Goal: Task Accomplishment & Management: Manage account settings

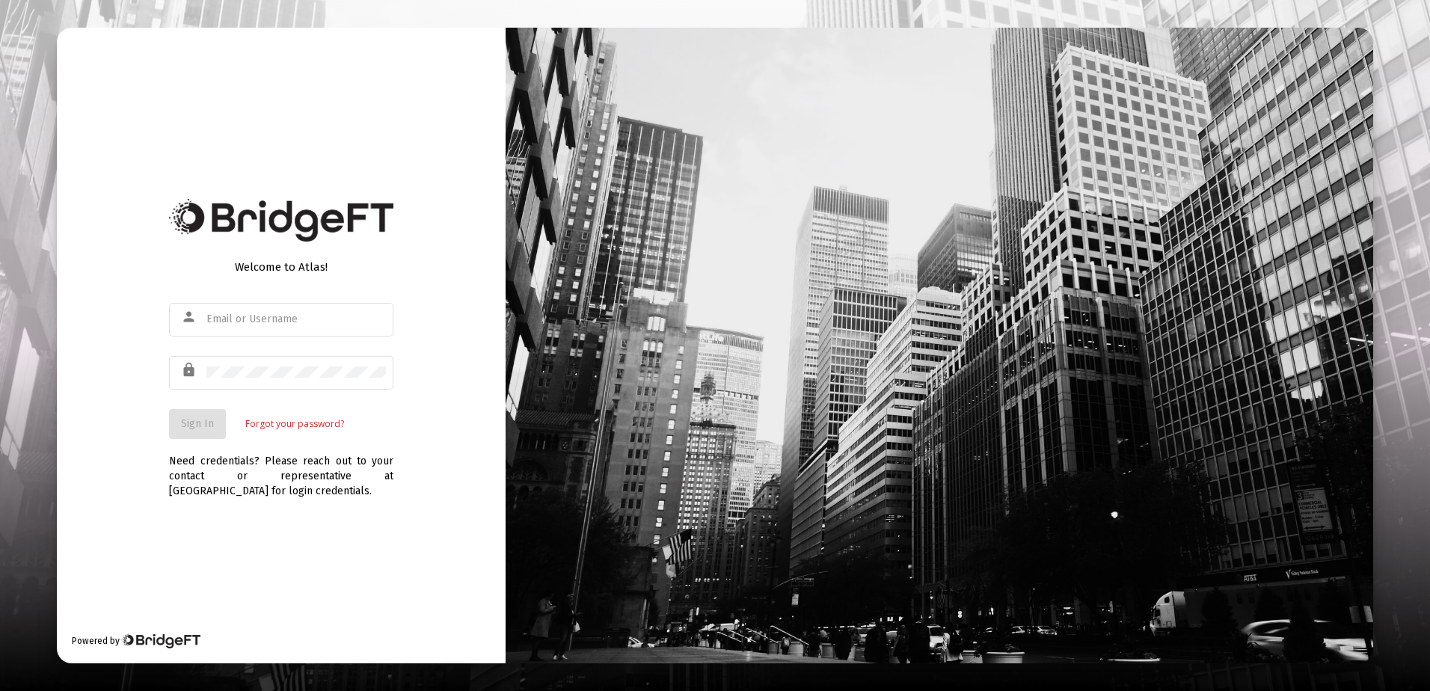
click at [278, 515] on div "Welcome to Atlas! person lock Sign In Forgot your password? Need credentials? P…" at bounding box center [281, 346] width 449 height 636
click at [206, 312] on div "person" at bounding box center [281, 319] width 224 height 37
type input "[PERSON_NAME][EMAIL_ADDRESS][DOMAIN_NAME]"
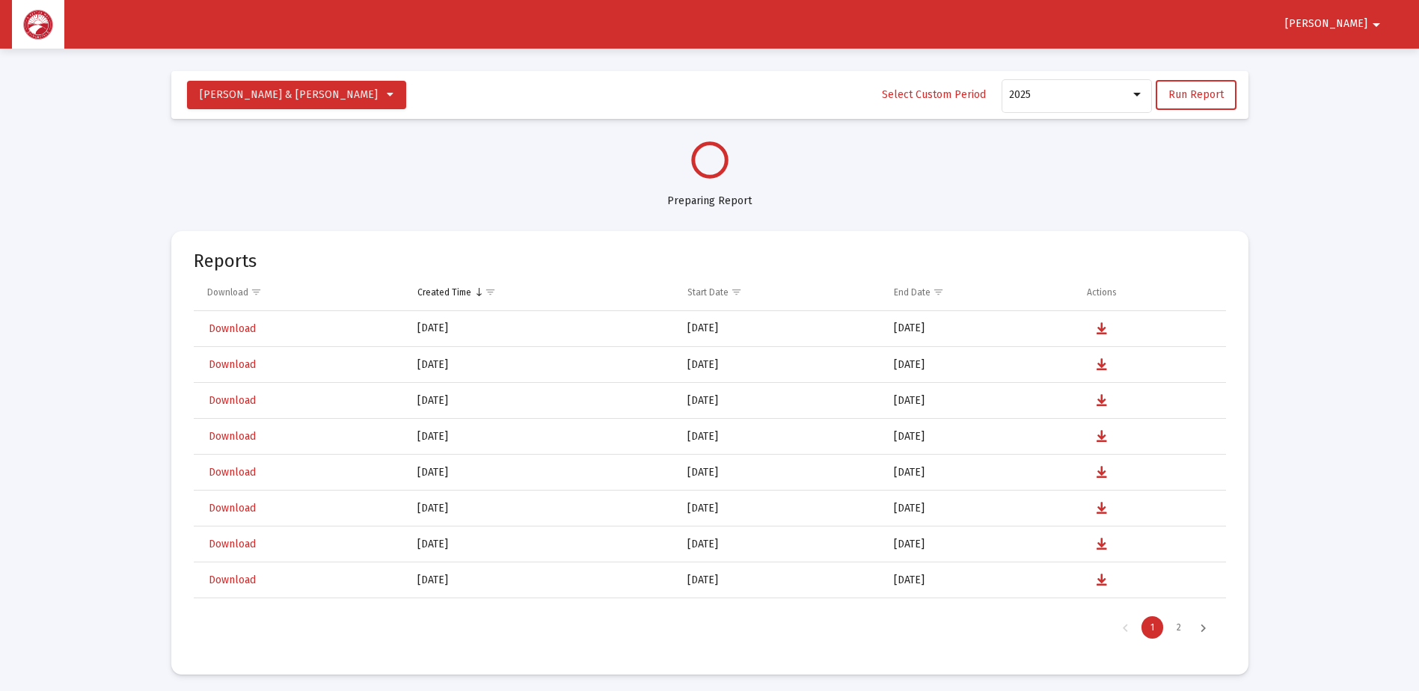
scroll to position [718, 0]
select select "View all"
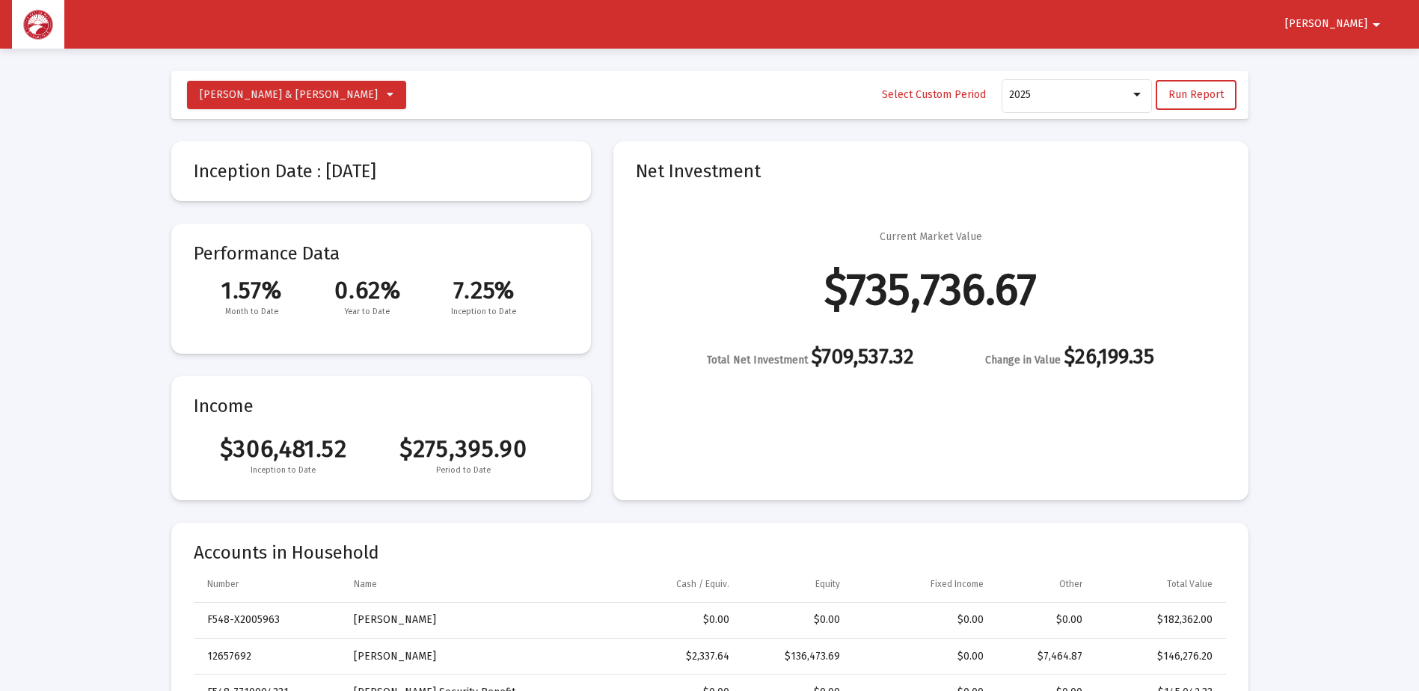
click at [1113, 550] on mat-card-title "Accounts in Household" at bounding box center [710, 552] width 1032 height 15
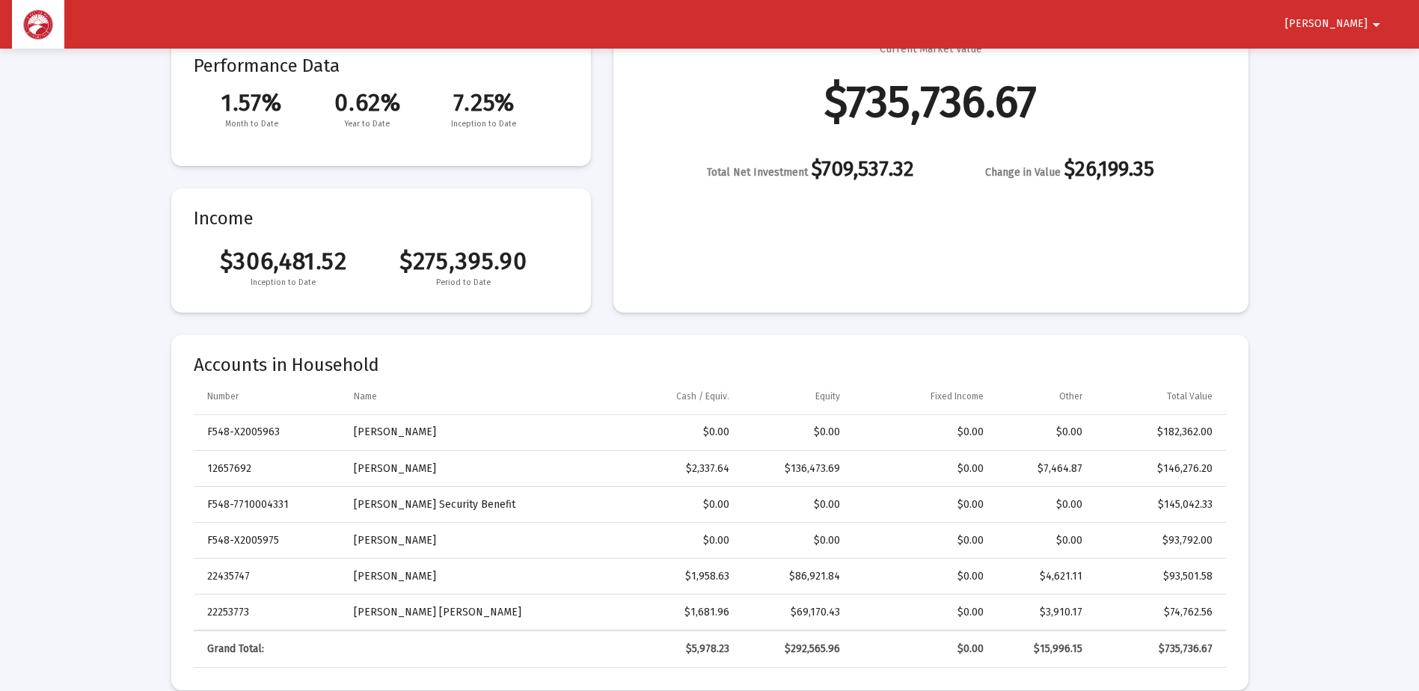
scroll to position [224, 0]
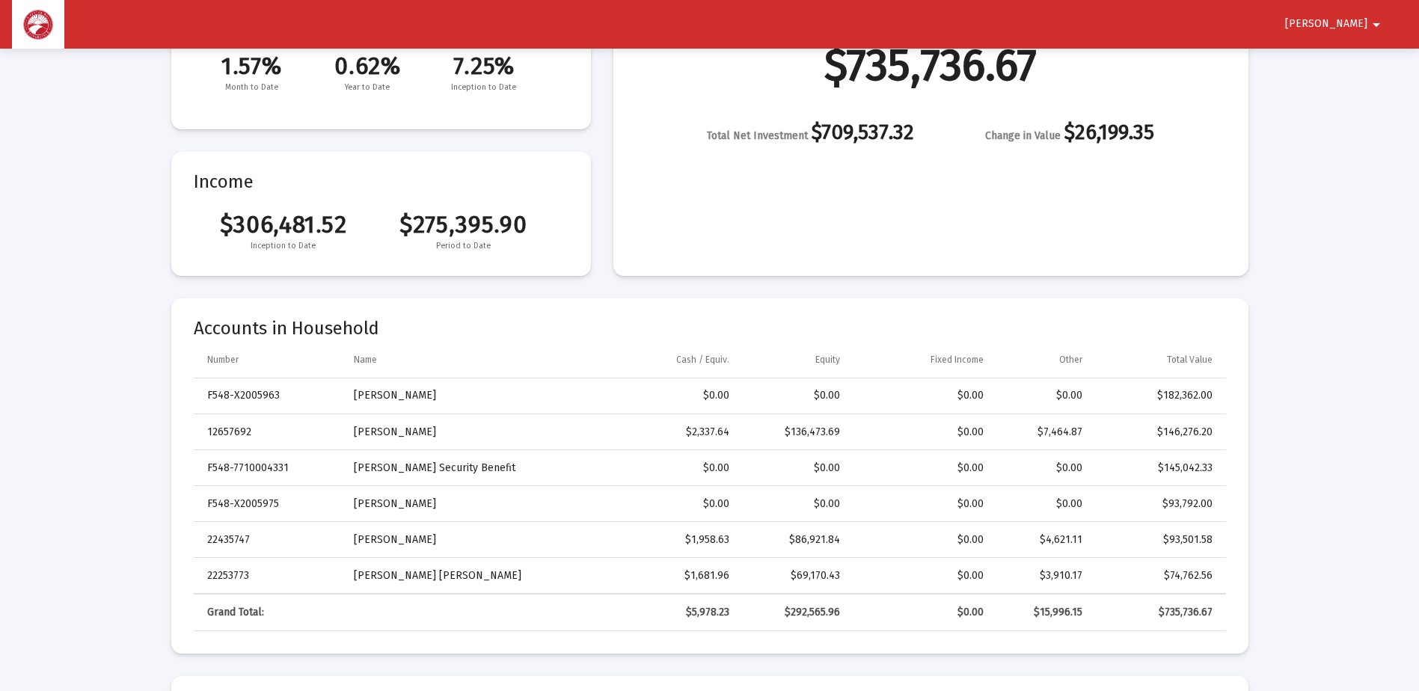
click at [1353, 19] on span "[PERSON_NAME]" at bounding box center [1326, 24] width 82 height 13
click at [1355, 60] on button "Logout" at bounding box center [1358, 64] width 84 height 36
